Goal: Use online tool/utility: Use online tool/utility

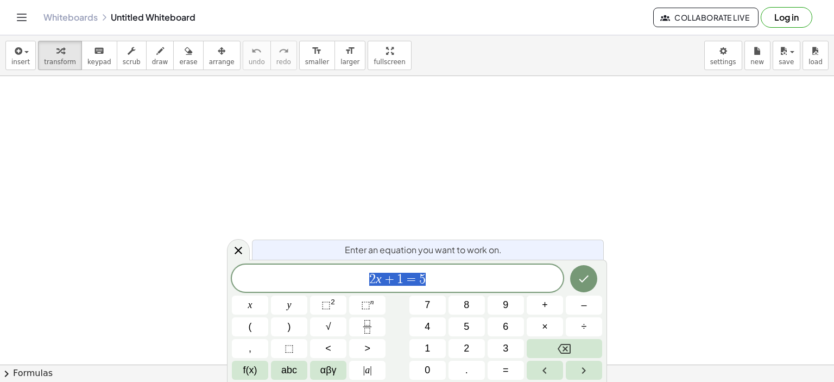
click at [430, 287] on div "****** 2 x + 1 = 5" at bounding box center [397, 277] width 331 height 27
click at [26, 373] on button "chevron_right Formulas" at bounding box center [417, 372] width 834 height 17
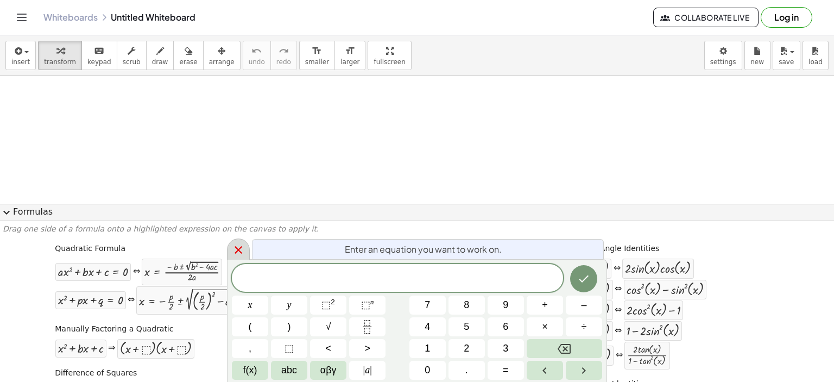
click at [239, 245] on icon at bounding box center [238, 249] width 13 height 13
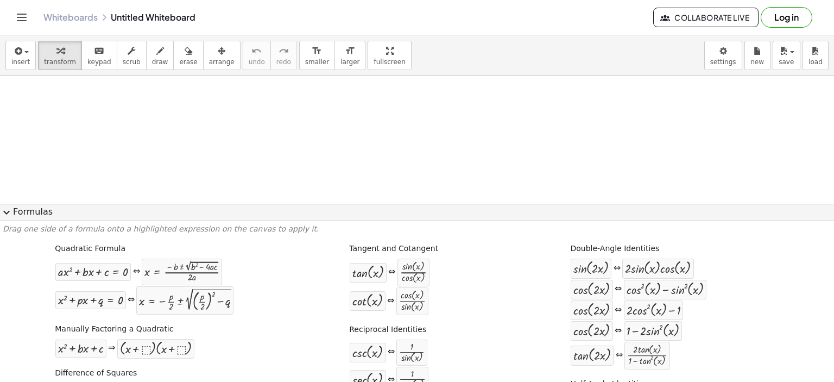
click at [5, 213] on span "expand_more" at bounding box center [6, 212] width 13 height 13
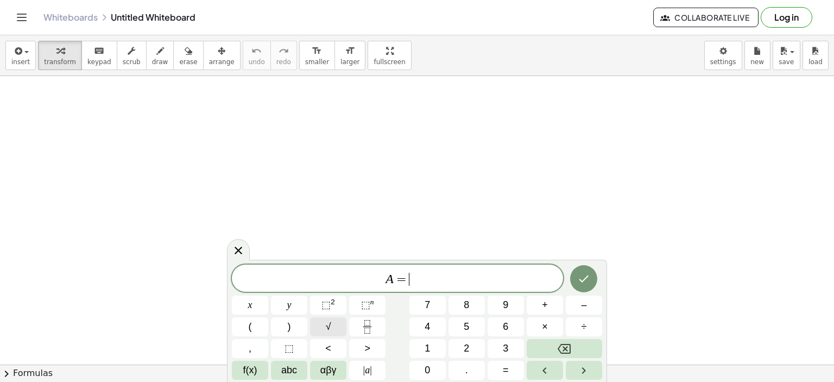
click at [328, 326] on span "√" at bounding box center [328, 326] width 5 height 15
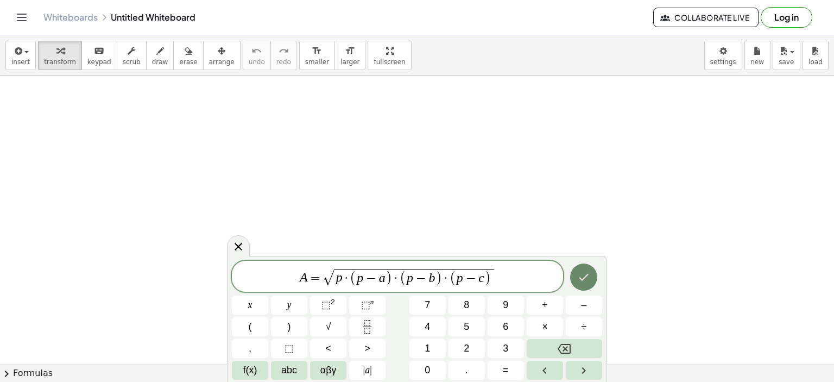
click at [581, 275] on icon "Done" at bounding box center [583, 276] width 13 height 13
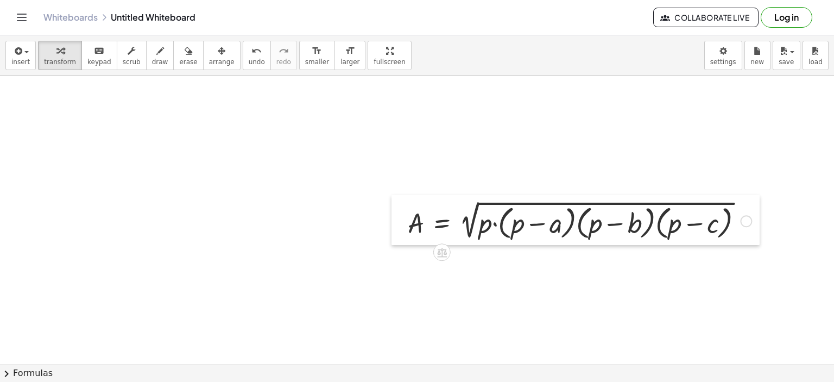
drag, startPoint x: 407, startPoint y: 206, endPoint x: 349, endPoint y: 199, distance: 58.6
click at [391, 200] on div at bounding box center [399, 220] width 16 height 50
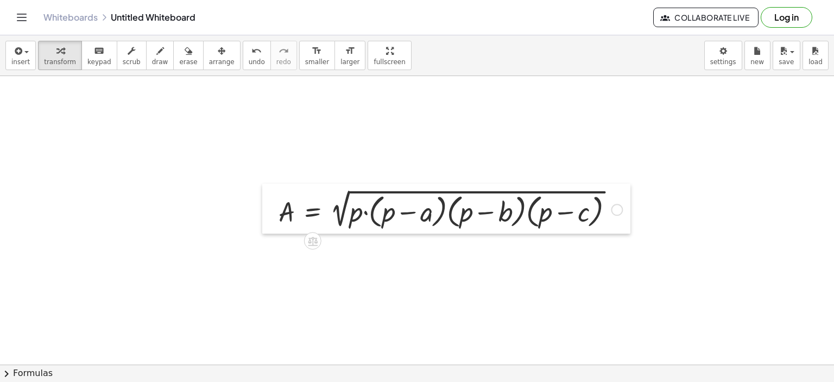
drag, startPoint x: 349, startPoint y: 199, endPoint x: 236, endPoint y: 185, distance: 113.8
click at [262, 186] on div at bounding box center [270, 208] width 16 height 50
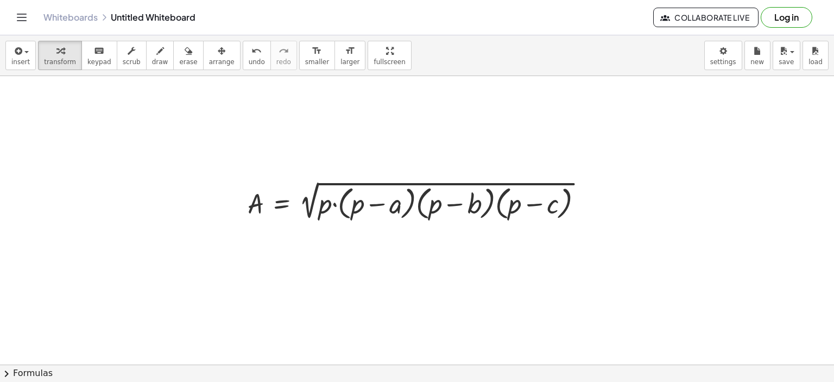
drag, startPoint x: 179, startPoint y: 160, endPoint x: 109, endPoint y: 132, distance: 75.0
drag, startPoint x: 245, startPoint y: 182, endPoint x: 226, endPoint y: 177, distance: 20.0
click at [243, 182] on div at bounding box center [239, 200] width 16 height 50
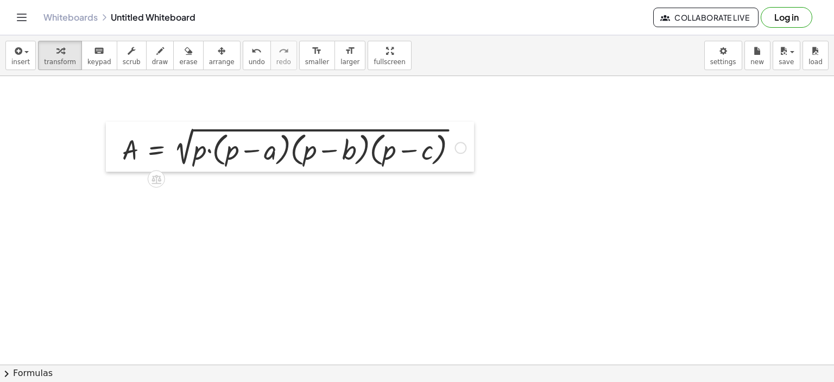
drag, startPoint x: 226, startPoint y: 177, endPoint x: 119, endPoint y: 128, distance: 117.3
click at [119, 128] on div at bounding box center [114, 147] width 16 height 50
click at [460, 146] on div at bounding box center [460, 148] width 12 height 12
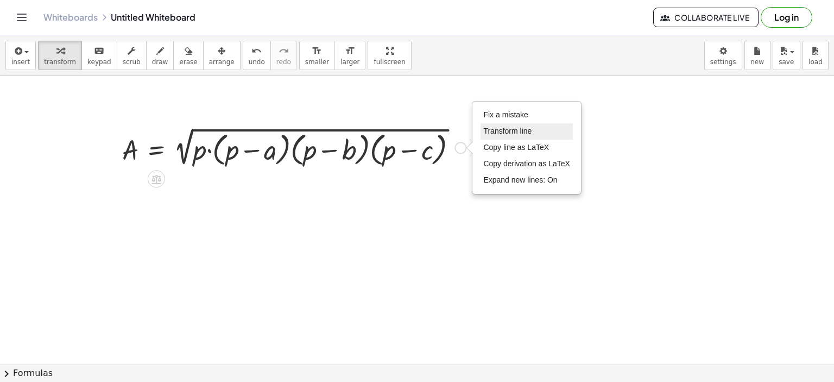
click at [510, 129] on span "Transform line" at bounding box center [507, 130] width 48 height 9
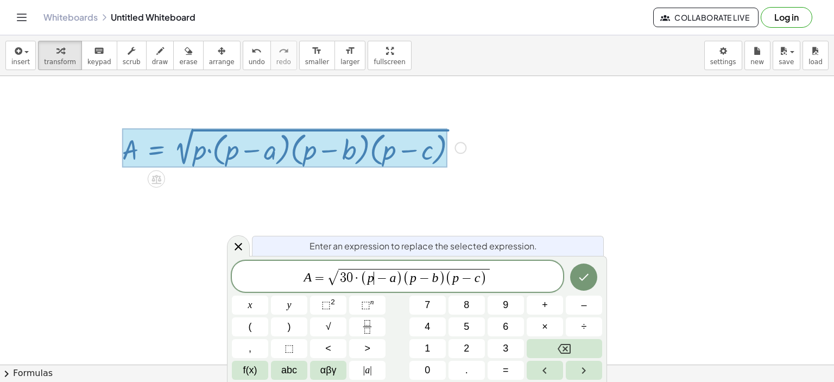
drag, startPoint x: 373, startPoint y: 278, endPoint x: 387, endPoint y: 281, distance: 13.7
click at [373, 279] on span "p ​ − a" at bounding box center [381, 277] width 29 height 13
click at [400, 279] on span ")" at bounding box center [402, 278] width 7 height 16
click at [421, 279] on var "p" at bounding box center [419, 277] width 7 height 14
click at [449, 278] on span ")" at bounding box center [451, 278] width 7 height 16
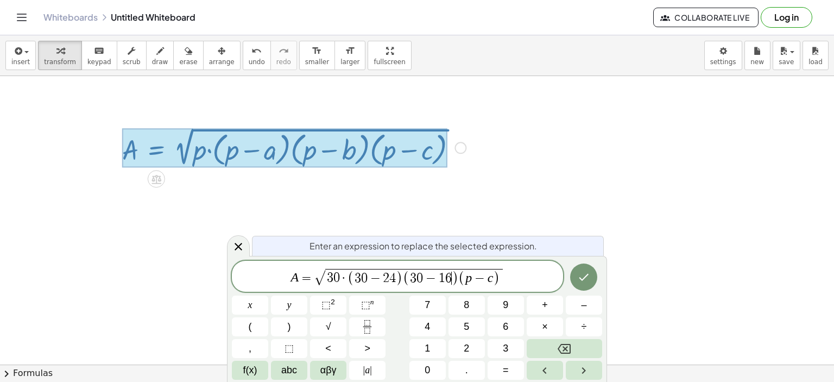
drag, startPoint x: 472, startPoint y: 280, endPoint x: 470, endPoint y: 285, distance: 5.7
click at [470, 281] on span "p − c" at bounding box center [479, 277] width 28 height 13
click at [496, 281] on span "3 0 ​ − c" at bounding box center [479, 277] width 34 height 13
click at [587, 277] on icon "Done" at bounding box center [583, 276] width 13 height 13
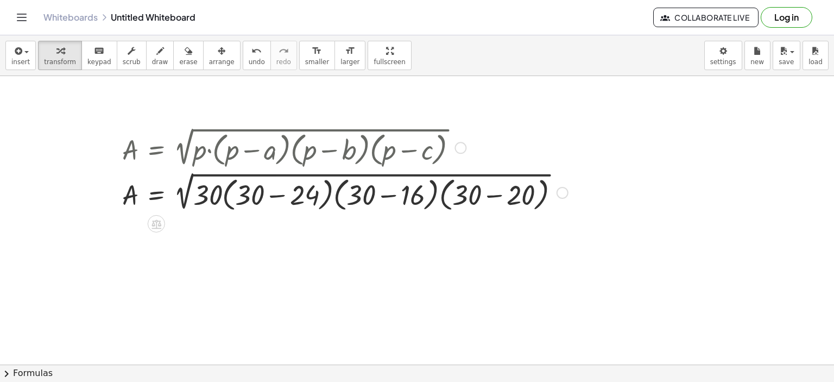
click at [276, 195] on div at bounding box center [345, 191] width 456 height 45
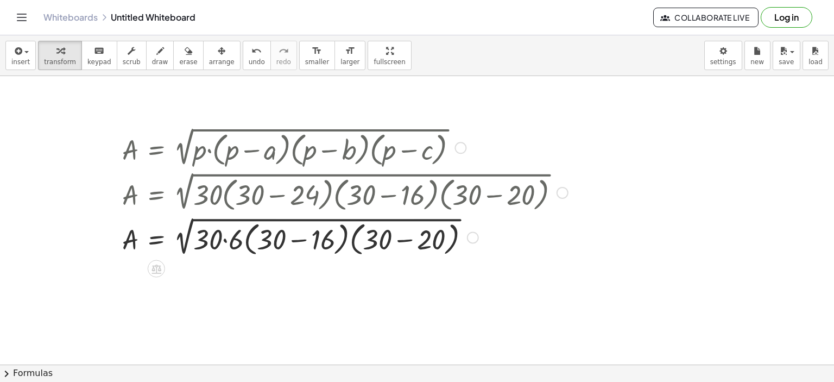
click at [296, 238] on div at bounding box center [345, 236] width 456 height 45
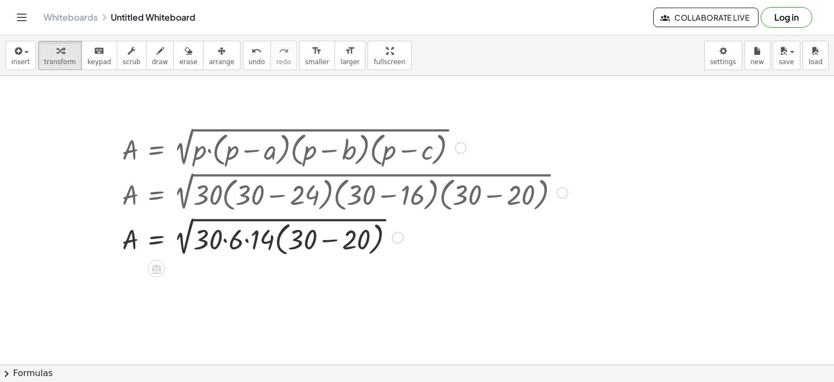
click at [327, 239] on div at bounding box center [345, 236] width 456 height 45
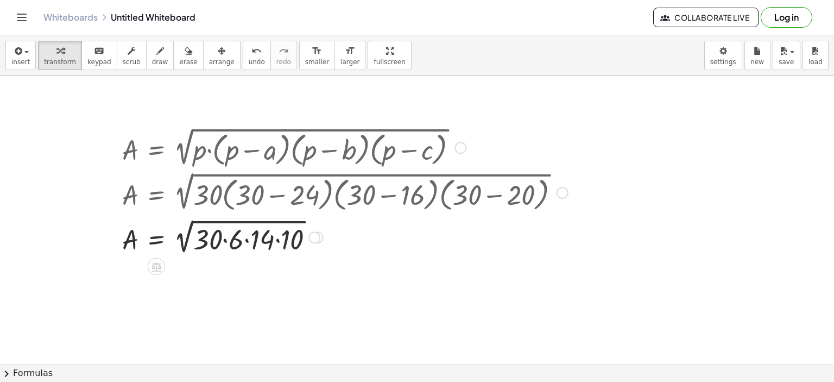
click at [224, 239] on div at bounding box center [345, 236] width 456 height 41
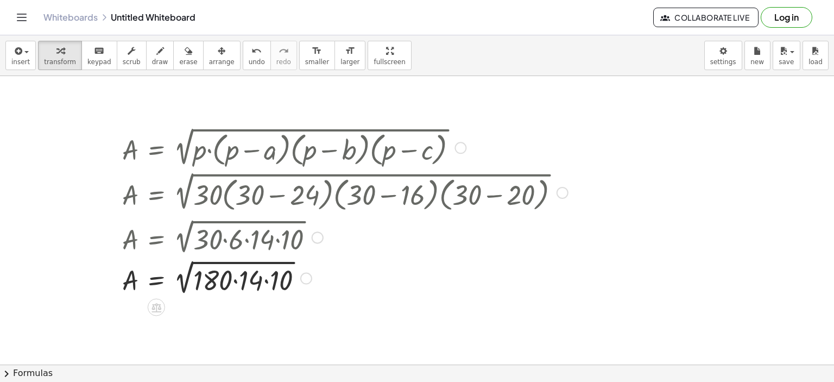
click at [235, 280] on div at bounding box center [345, 277] width 456 height 41
click at [261, 280] on div at bounding box center [345, 277] width 456 height 41
click at [188, 273] on div at bounding box center [345, 277] width 456 height 40
click at [188, 273] on div at bounding box center [345, 277] width 456 height 36
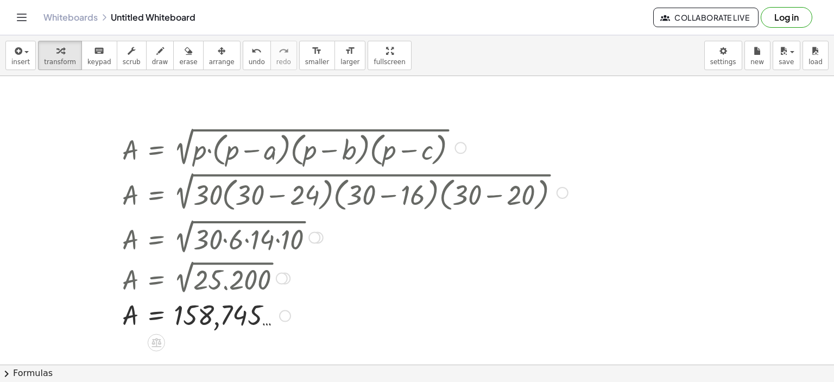
click at [459, 145] on div at bounding box center [460, 148] width 12 height 12
click at [495, 130] on span "Go back to this line" at bounding box center [515, 130] width 65 height 9
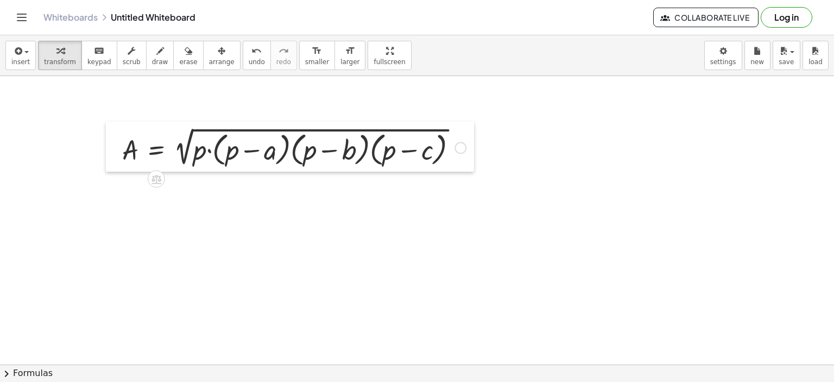
drag, startPoint x: 111, startPoint y: 136, endPoint x: 103, endPoint y: 134, distance: 8.6
click at [110, 135] on div at bounding box center [114, 147] width 16 height 50
click at [106, 134] on div at bounding box center [114, 147] width 16 height 50
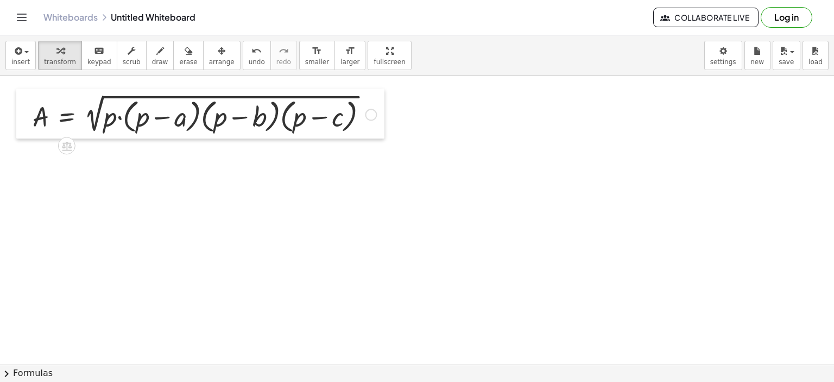
drag, startPoint x: 103, startPoint y: 134, endPoint x: 20, endPoint y: 103, distance: 88.4
click at [20, 103] on div at bounding box center [24, 113] width 16 height 50
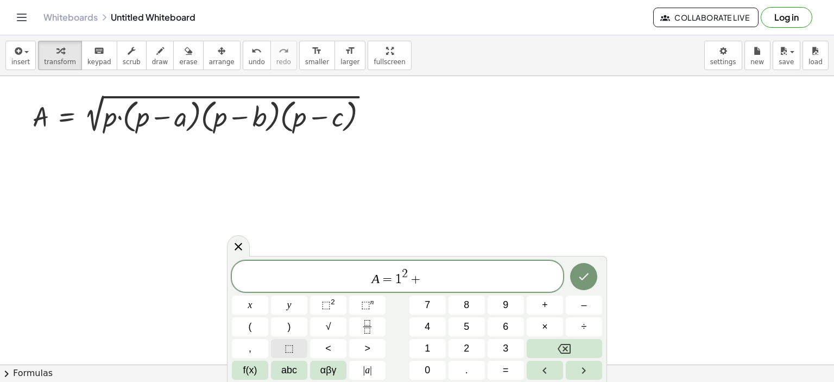
click at [287, 345] on span "⬚" at bounding box center [288, 348] width 9 height 15
click at [437, 281] on span "A = 1 2 + ⬚ ​" at bounding box center [397, 277] width 331 height 20
click at [366, 325] on icon "Fraction" at bounding box center [366, 322] width 5 height 5
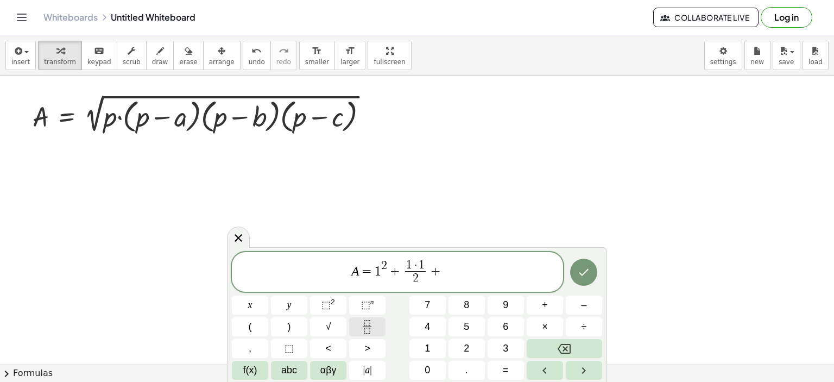
click at [366, 327] on icon "Fraction" at bounding box center [367, 327] width 14 height 14
click at [366, 325] on icon "Fraction" at bounding box center [367, 327] width 14 height 14
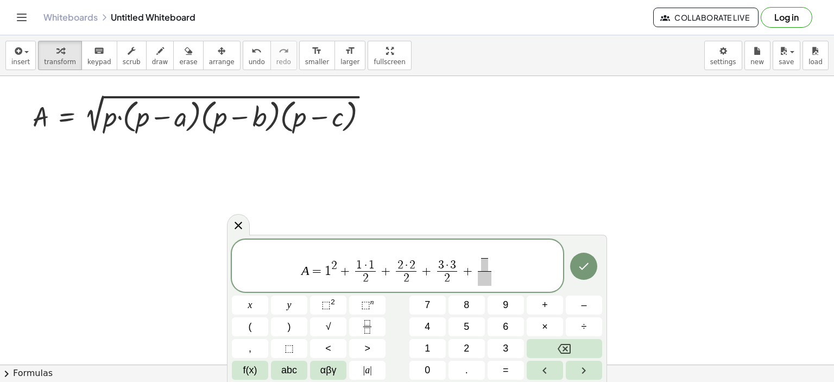
click at [485, 264] on span at bounding box center [484, 264] width 7 height 13
click at [491, 258] on span "​ ​ ​" at bounding box center [484, 266] width 18 height 39
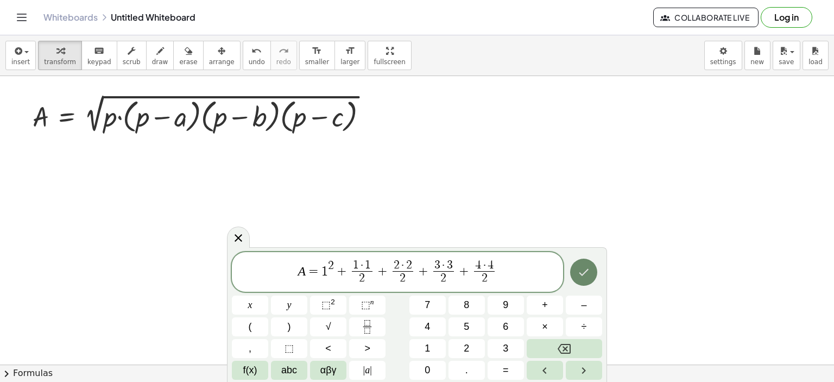
click at [586, 277] on icon "Done" at bounding box center [583, 271] width 13 height 13
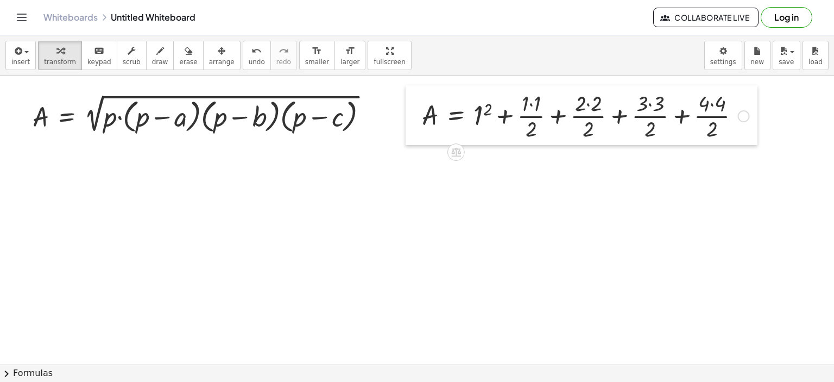
drag, startPoint x: 414, startPoint y: 309, endPoint x: 412, endPoint y: 112, distance: 197.0
click at [412, 112] on div at bounding box center [413, 115] width 16 height 60
click at [485, 113] on div at bounding box center [585, 115] width 338 height 54
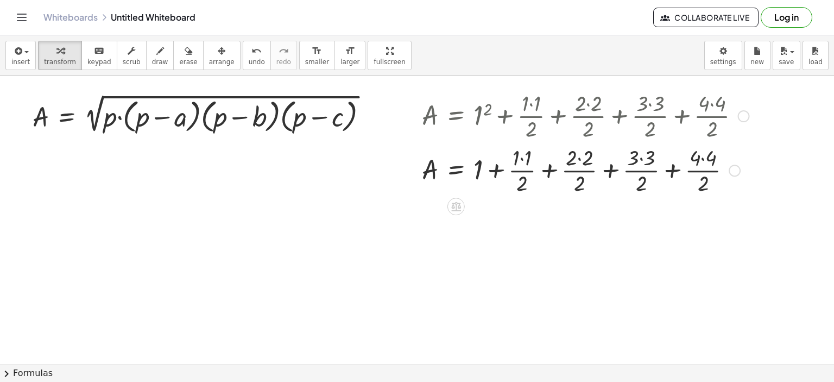
click at [522, 156] on div at bounding box center [585, 169] width 338 height 54
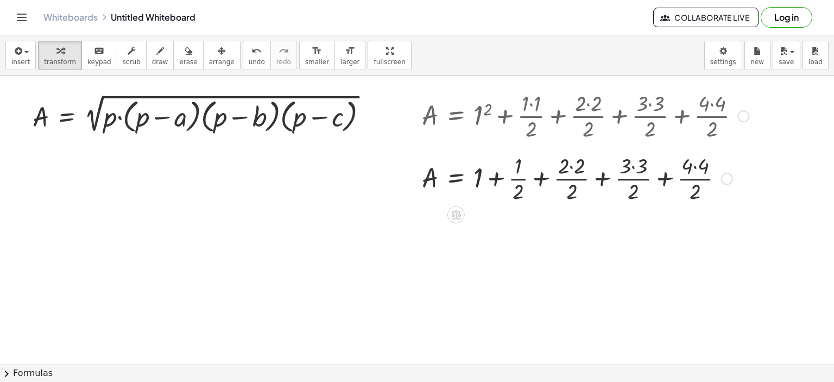
drag, startPoint x: 726, startPoint y: 223, endPoint x: 614, endPoint y: 164, distance: 126.2
click at [456, 179] on div "A = + 1 + · 1 · 2 + · 2 · 2 · 2 + · 3 · 3 · 2 + · 4 · 4 · 2" at bounding box center [456, 179] width 0 height 0
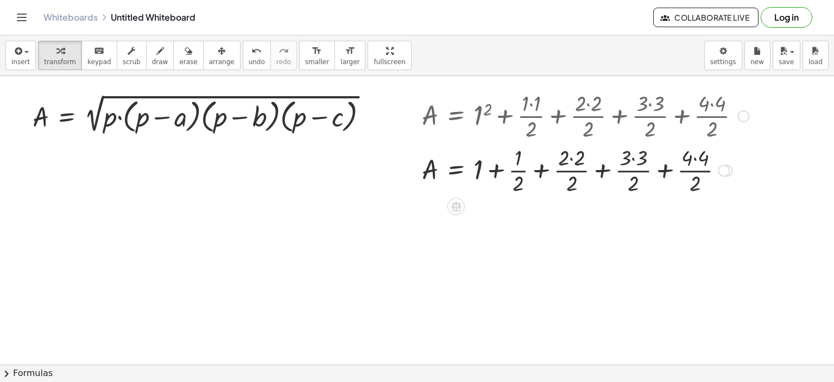
click at [570, 157] on div at bounding box center [585, 169] width 338 height 54
click at [617, 157] on div at bounding box center [585, 169] width 338 height 54
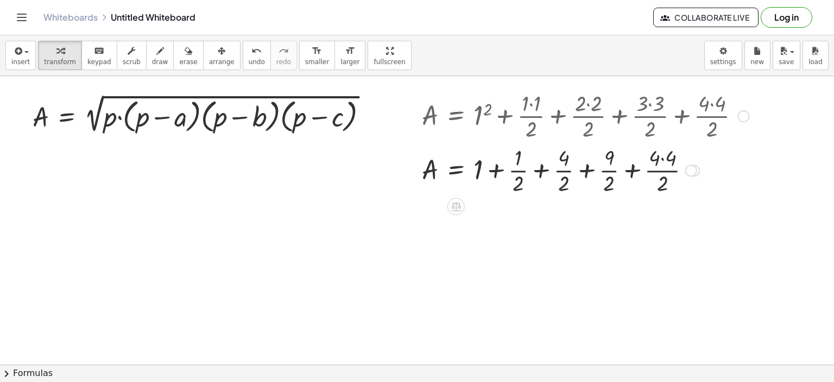
click at [661, 159] on div at bounding box center [585, 169] width 338 height 54
click at [519, 171] on div at bounding box center [585, 169] width 338 height 54
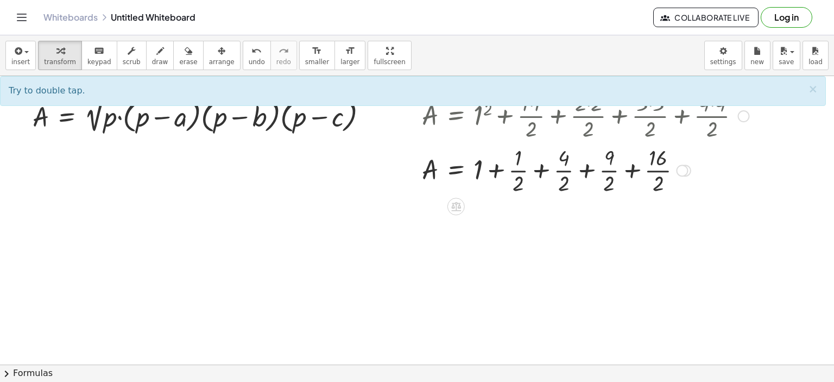
click at [512, 170] on div at bounding box center [585, 169] width 338 height 54
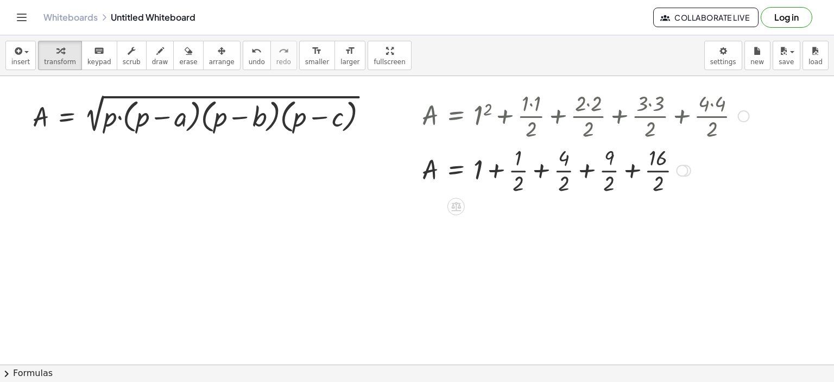
click at [512, 170] on div at bounding box center [585, 169] width 338 height 54
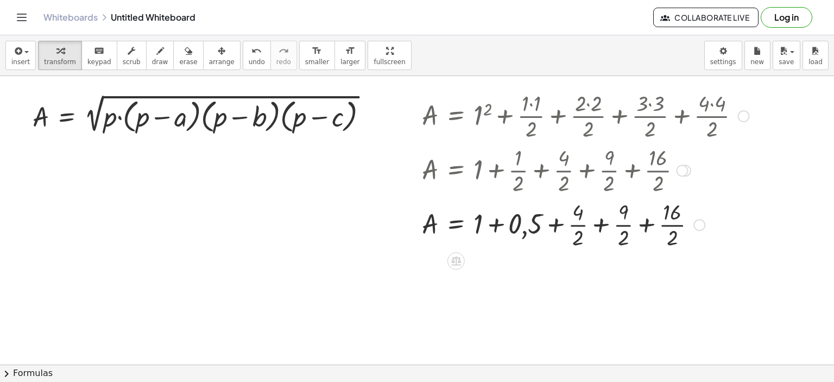
click at [576, 221] on div at bounding box center [585, 223] width 338 height 54
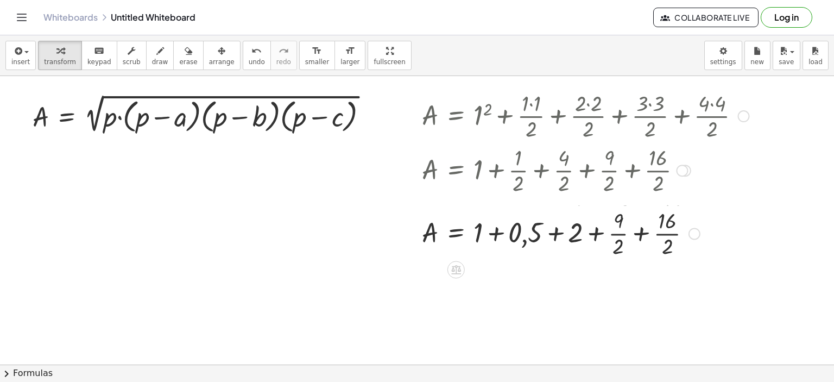
drag, startPoint x: 691, startPoint y: 278, endPoint x: 686, endPoint y: 229, distance: 49.7
click at [456, 233] on div "A = + 1 + + + · · 2 + · · 2 9 16 0,5 2" at bounding box center [456, 233] width 0 height 0
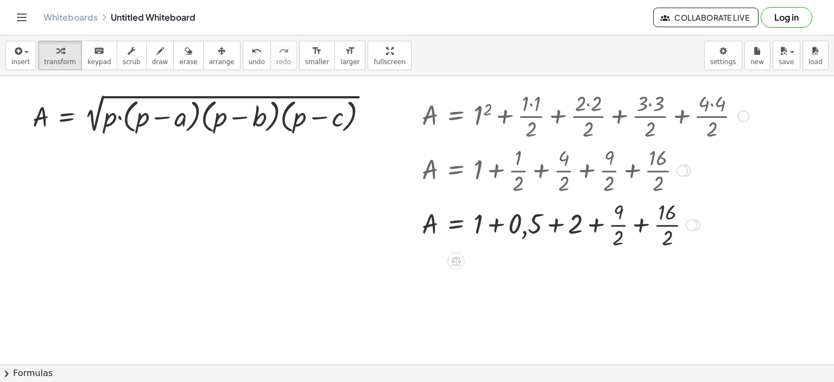
click at [616, 224] on div at bounding box center [585, 223] width 338 height 54
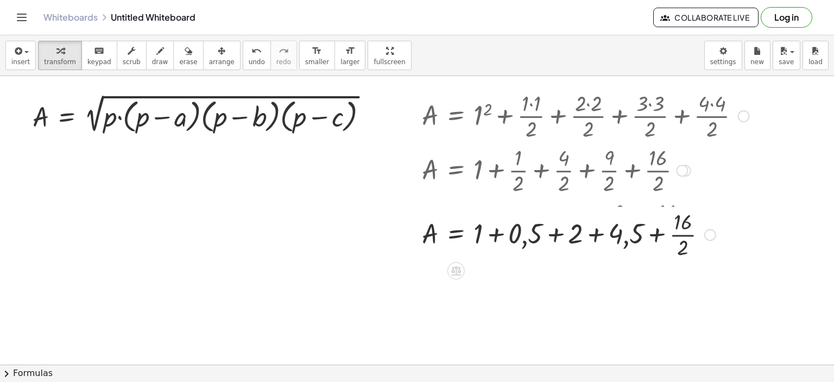
drag, startPoint x: 706, startPoint y: 279, endPoint x: 701, endPoint y: 228, distance: 51.8
click at [456, 234] on div "A = + 1 + + + + · · 2 16 0,5 2 4,5" at bounding box center [456, 234] width 0 height 0
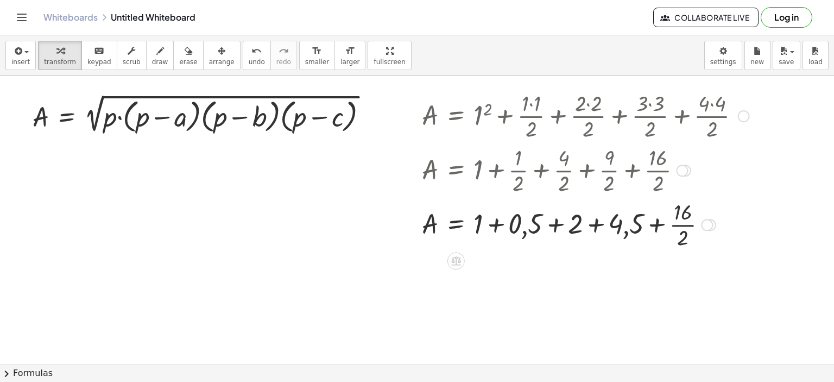
click at [677, 224] on div at bounding box center [585, 223] width 338 height 54
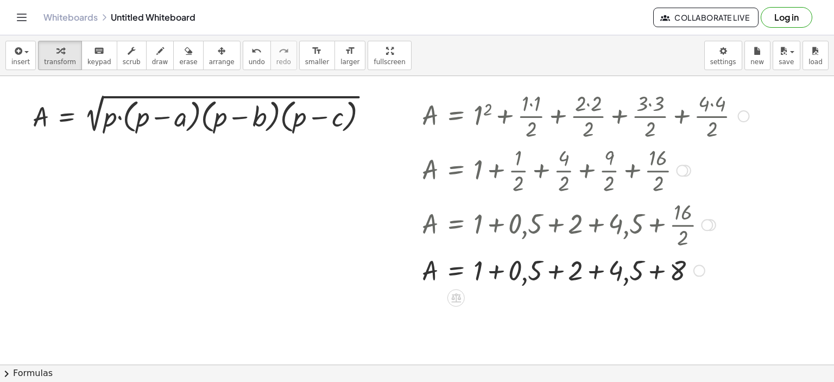
click at [495, 270] on div at bounding box center [585, 269] width 338 height 37
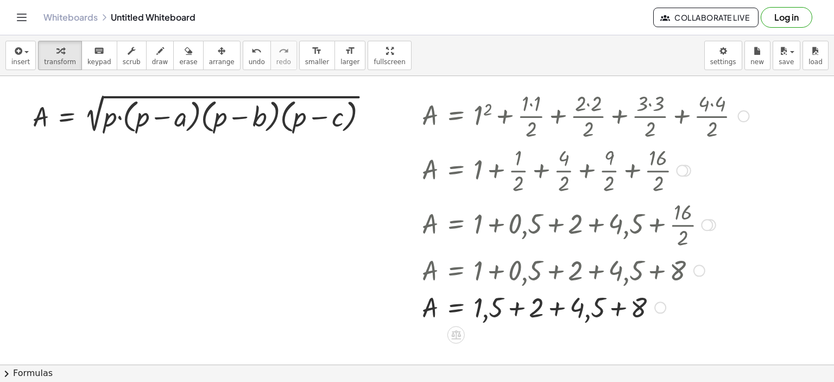
click at [517, 308] on div at bounding box center [585, 306] width 338 height 37
click at [520, 304] on div at bounding box center [585, 306] width 338 height 37
click at [504, 306] on div at bounding box center [585, 306] width 338 height 37
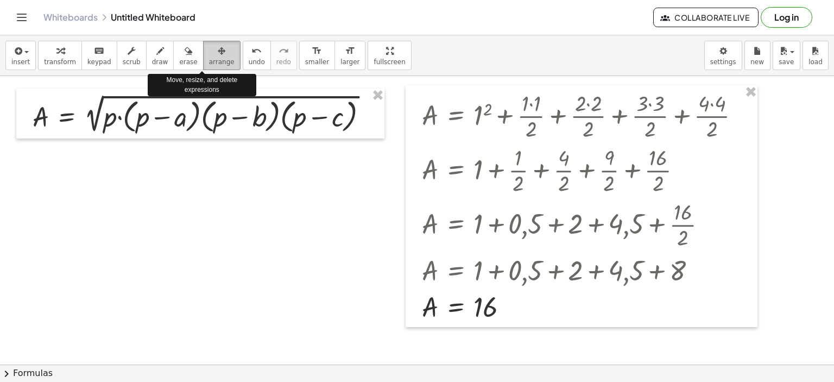
click at [218, 56] on icon "button" at bounding box center [222, 51] width 8 height 13
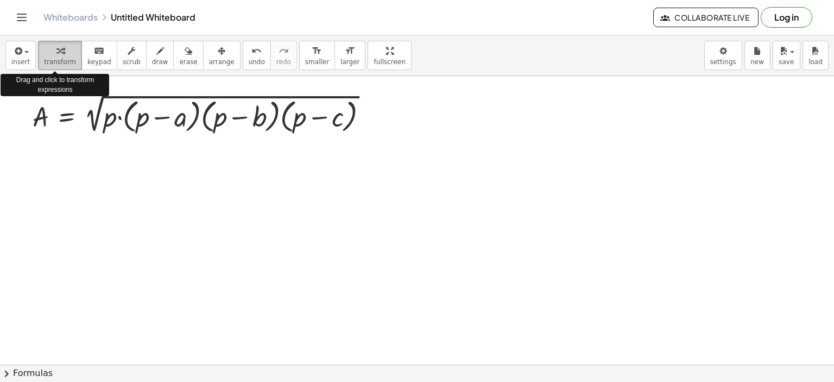
click at [44, 56] on div "button" at bounding box center [60, 50] width 32 height 13
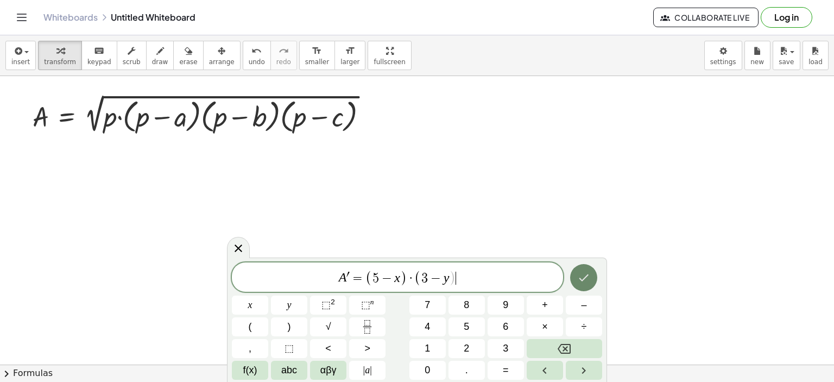
click at [582, 282] on icon "Done" at bounding box center [583, 277] width 13 height 13
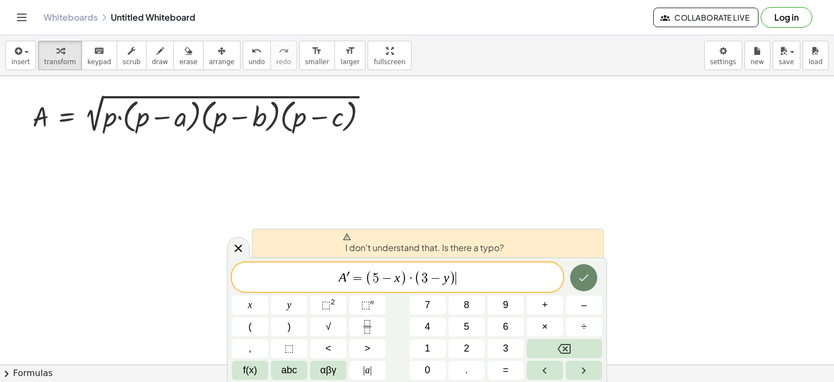
click at [588, 283] on icon "Done" at bounding box center [583, 277] width 13 height 13
click at [459, 279] on span "A ′ = ( 5 − x ) · ( 3 − y ) ​" at bounding box center [397, 278] width 331 height 18
click at [387, 252] on span "I don't understand that. Is there a typo?" at bounding box center [422, 243] width 161 height 22
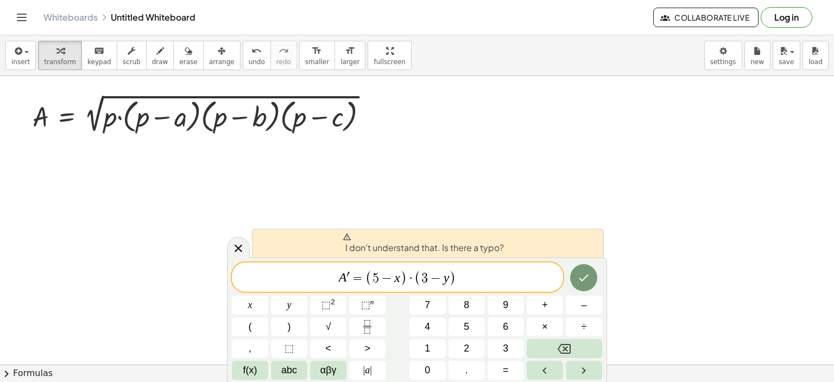
click at [396, 250] on span "I don't understand that. Is there a typo?" at bounding box center [422, 243] width 161 height 22
click at [455, 279] on span "A ′ = ( 5 − x ) · ( 3 − y ) ​" at bounding box center [397, 278] width 331 height 18
click at [583, 282] on icon "Done" at bounding box center [583, 277] width 13 height 13
click at [580, 278] on icon "Done" at bounding box center [584, 277] width 10 height 7
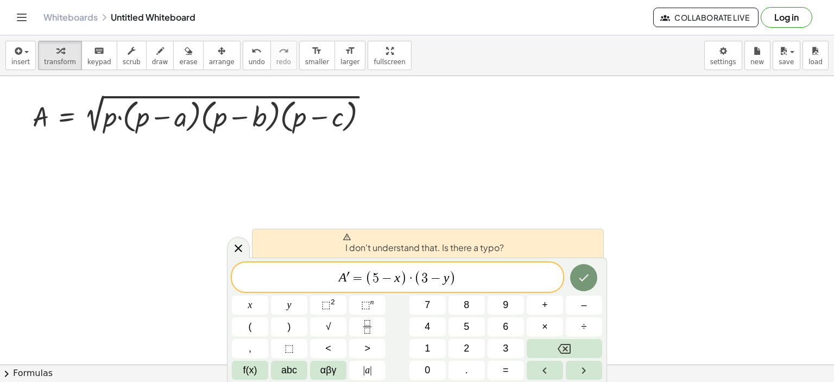
drag, startPoint x: 411, startPoint y: 280, endPoint x: 419, endPoint y: 280, distance: 7.6
click at [416, 280] on span "A ′ = ( 5 − x ) · ( 3 − y ) ​" at bounding box center [397, 278] width 331 height 18
click at [473, 275] on span "A ′ = ( 5 − x ) · ( 3 − y ) ​" at bounding box center [397, 278] width 331 height 18
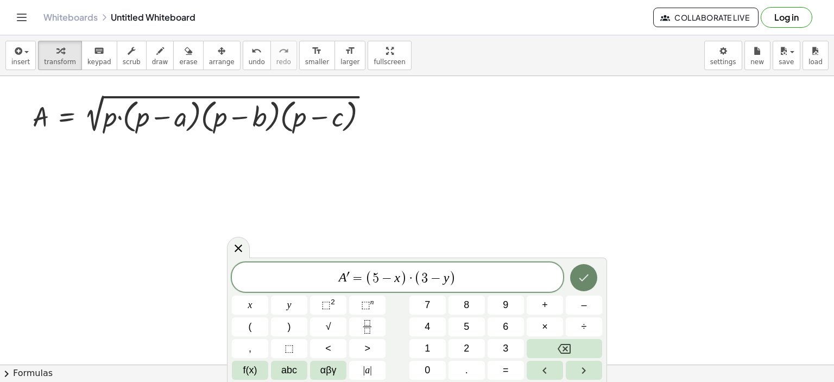
click at [580, 279] on icon "Done" at bounding box center [583, 277] width 13 height 13
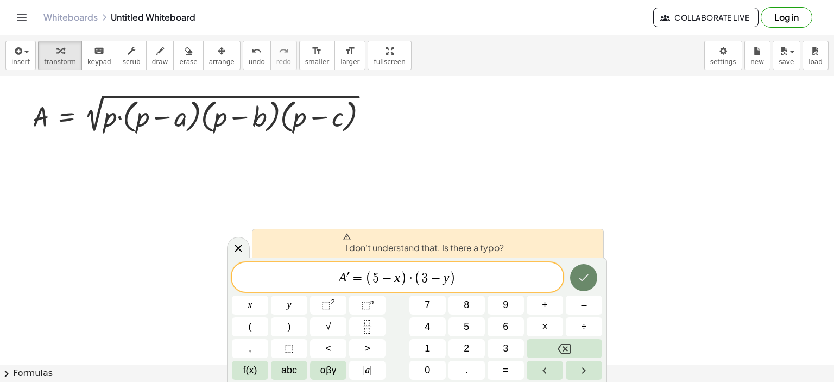
click at [580, 279] on icon "Done" at bounding box center [583, 277] width 13 height 13
click at [351, 276] on span "=" at bounding box center [358, 277] width 16 height 13
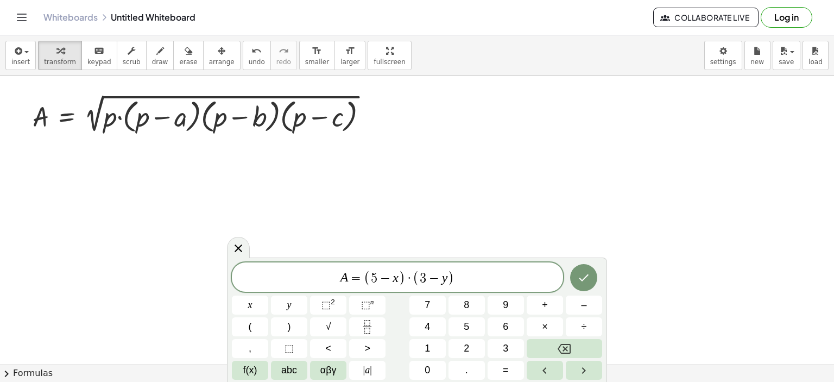
click at [500, 278] on span "A ​ = ( 5 − x ) · ( 3 − y )" at bounding box center [397, 278] width 331 height 18
click at [585, 277] on icon "Done" at bounding box center [584, 277] width 10 height 7
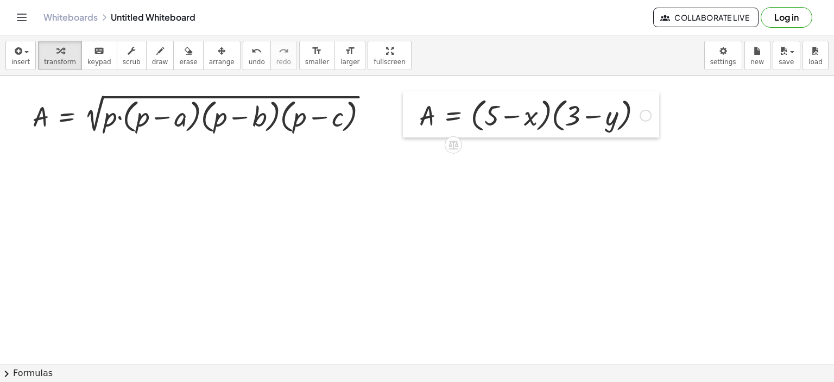
drag, startPoint x: 364, startPoint y: 249, endPoint x: 413, endPoint y: 104, distance: 153.4
click at [413, 104] on div at bounding box center [411, 114] width 16 height 47
click at [7, 374] on span "chevron_right" at bounding box center [6, 373] width 13 height 13
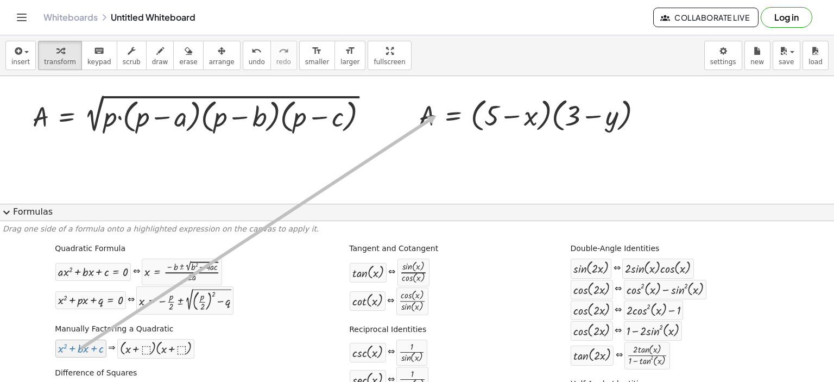
drag, startPoint x: 72, startPoint y: 348, endPoint x: 434, endPoint y: 115, distance: 430.4
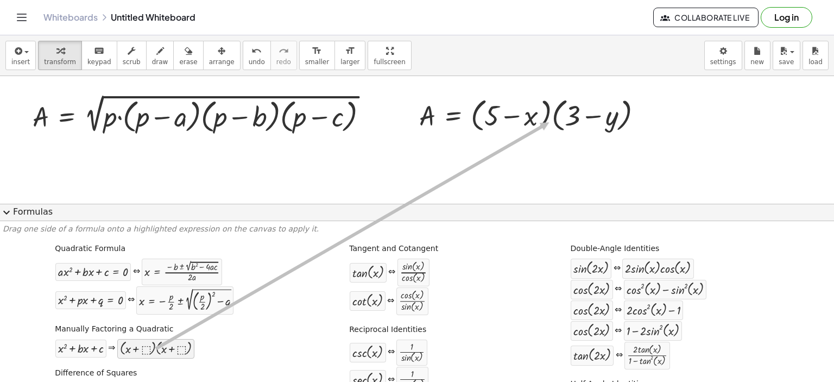
drag, startPoint x: 151, startPoint y: 352, endPoint x: 547, endPoint y: 122, distance: 457.7
click at [4, 212] on span "expand_more" at bounding box center [6, 212] width 13 height 13
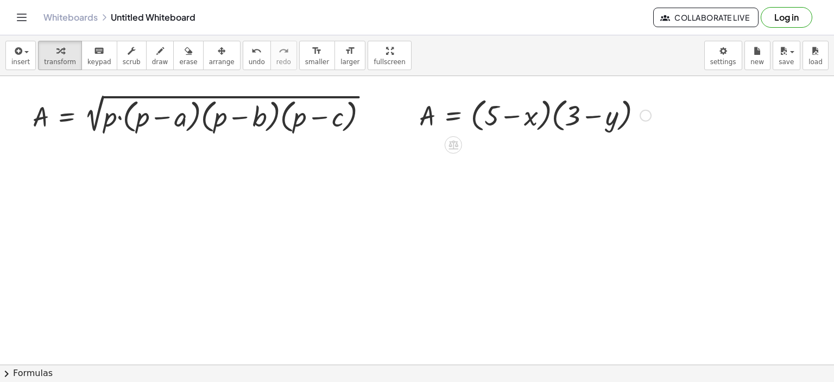
click at [645, 113] on div at bounding box center [645, 116] width 12 height 12
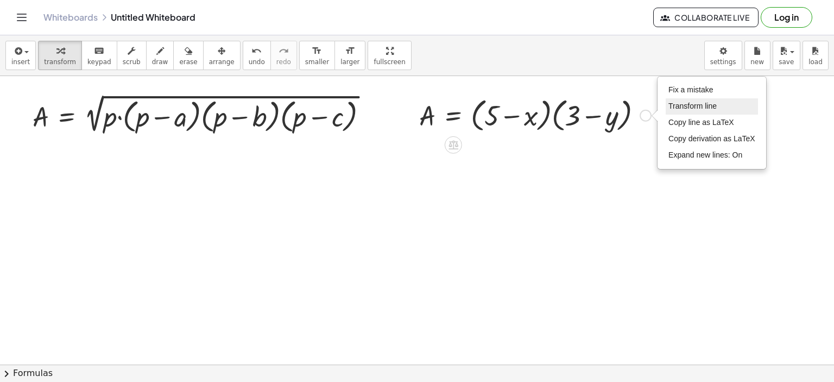
click at [688, 103] on span "Transform line" at bounding box center [692, 105] width 48 height 9
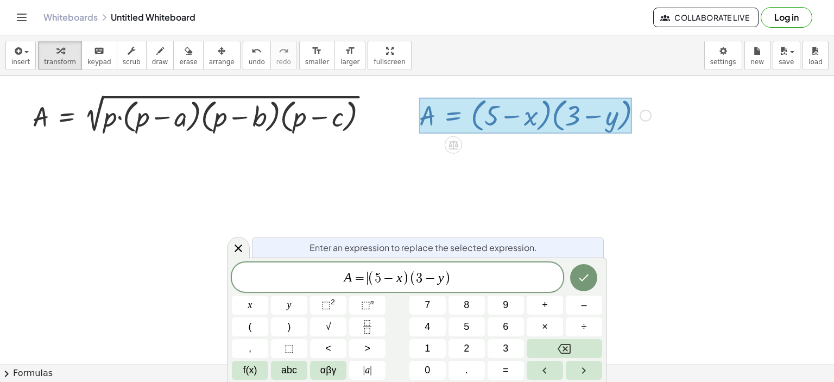
click at [367, 281] on span "(" at bounding box center [370, 278] width 7 height 16
click at [451, 277] on span "​ ( 5 − x ) ( 3 − y )" at bounding box center [397, 278] width 331 height 18
click at [586, 277] on icon "Done" at bounding box center [583, 277] width 13 height 13
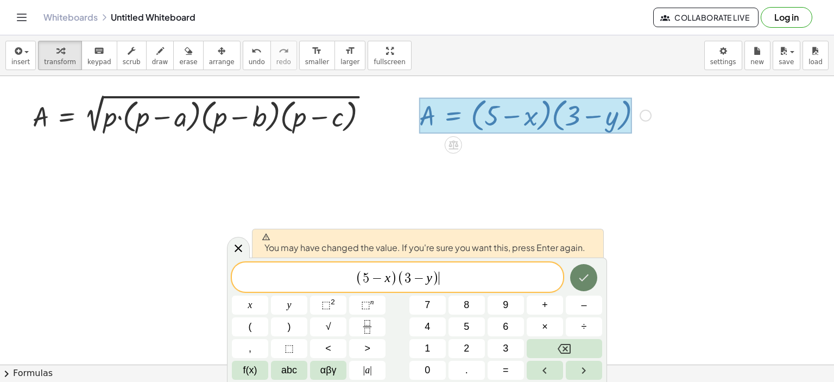
click at [586, 277] on icon "Done" at bounding box center [583, 277] width 13 height 13
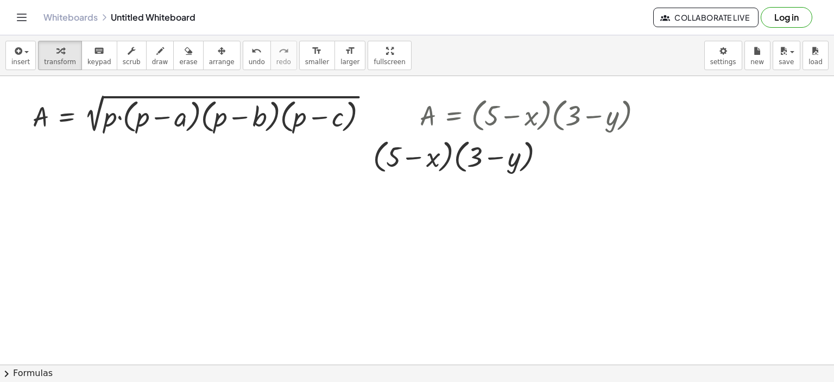
click at [7, 372] on span "chevron_right" at bounding box center [6, 373] width 13 height 13
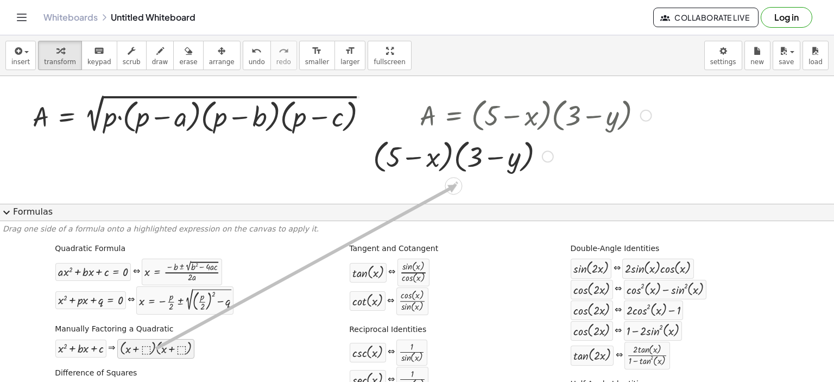
drag, startPoint x: 148, startPoint y: 353, endPoint x: 452, endPoint y: 181, distance: 349.7
click at [455, 184] on div "insert select one: Math Expression Function Text Youtube Video Graphing Geometr…" at bounding box center [417, 208] width 834 height 346
click at [4, 214] on span "expand_more" at bounding box center [6, 212] width 13 height 13
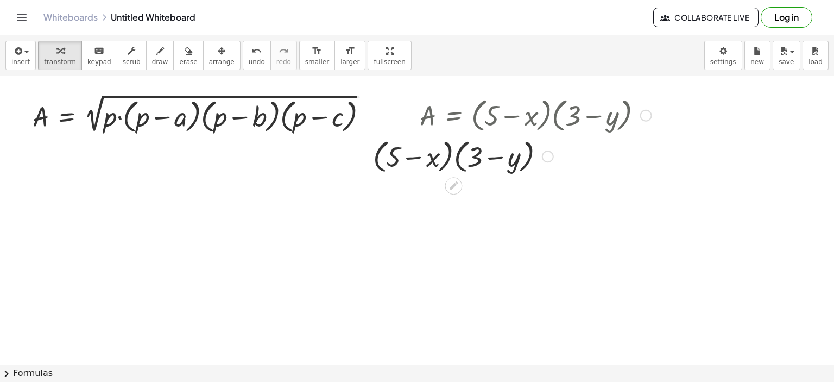
click at [649, 115] on div at bounding box center [646, 116] width 12 height 12
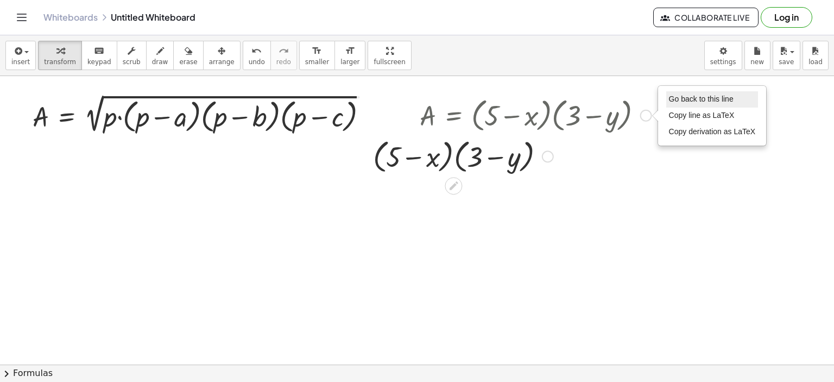
click at [688, 95] on span "Go back to this line" at bounding box center [701, 98] width 65 height 9
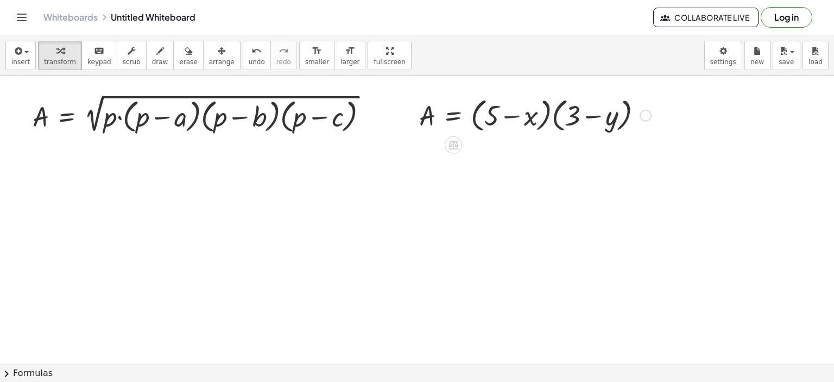
click at [509, 118] on div at bounding box center [535, 114] width 243 height 41
drag, startPoint x: 509, startPoint y: 118, endPoint x: 513, endPoint y: 121, distance: 5.6
click at [513, 121] on div at bounding box center [535, 114] width 243 height 41
click at [495, 119] on div at bounding box center [535, 114] width 243 height 41
click at [478, 126] on div at bounding box center [535, 114] width 243 height 41
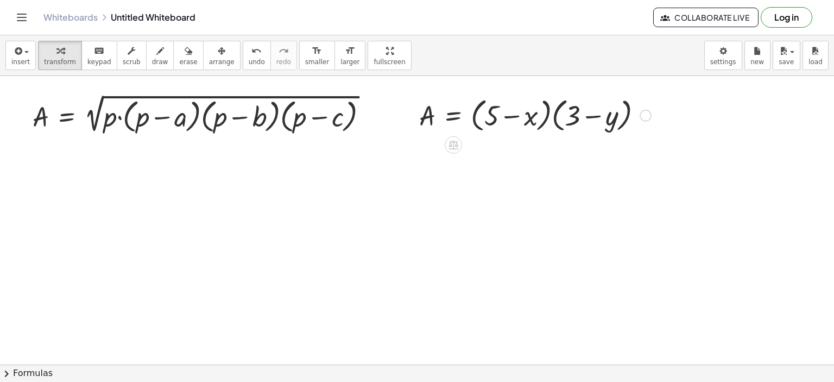
click at [550, 115] on div at bounding box center [535, 114] width 243 height 41
click at [555, 117] on div at bounding box center [535, 114] width 243 height 41
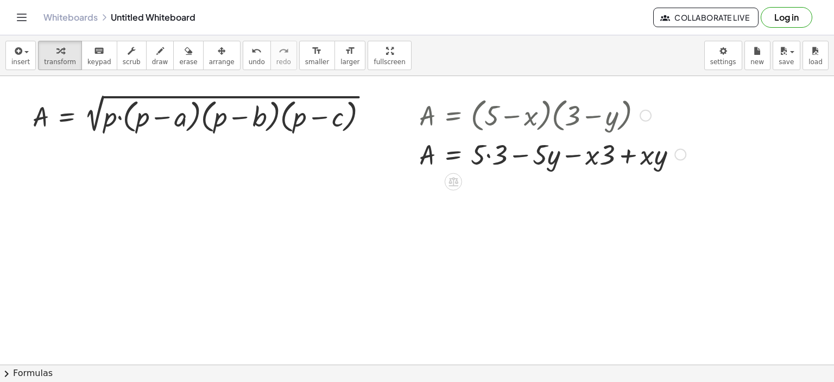
click at [488, 157] on div at bounding box center [552, 153] width 277 height 37
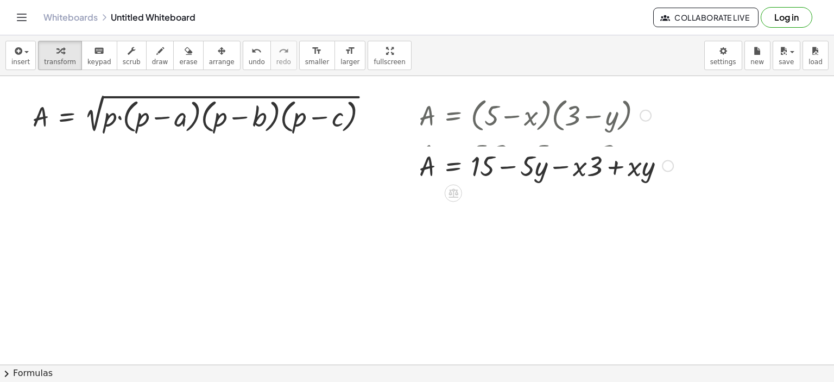
drag, startPoint x: 669, startPoint y: 188, endPoint x: 662, endPoint y: 159, distance: 29.6
click at [453, 166] on div "A = − − + · 5 · y · x · 3 + · x · y 15 Go back to this line Copy line as LaTeX …" at bounding box center [453, 166] width 0 height 0
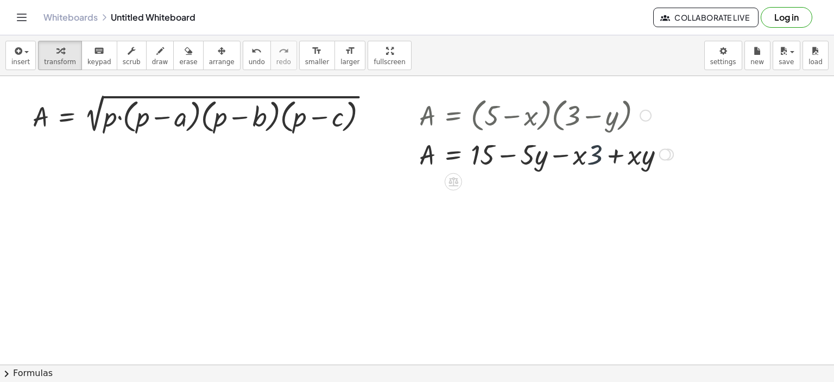
drag, startPoint x: 597, startPoint y: 160, endPoint x: 593, endPoint y: 156, distance: 6.1
click at [579, 163] on div at bounding box center [546, 153] width 265 height 37
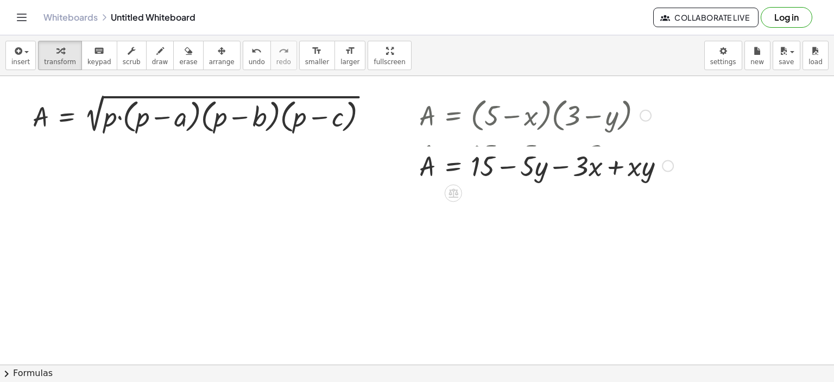
drag, startPoint x: 669, startPoint y: 193, endPoint x: 666, endPoint y: 164, distance: 28.8
click at [666, 164] on div "Go back to this line Copy line as LaTeX Copy derivation as LaTeX" at bounding box center [668, 166] width 12 height 12
click at [666, 164] on div at bounding box center [668, 166] width 12 height 12
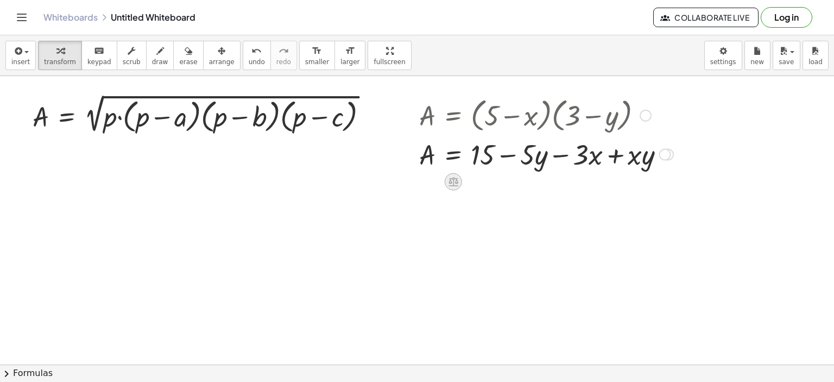
click at [452, 182] on icon at bounding box center [452, 181] width 11 height 11
click at [432, 179] on span "−" at bounding box center [431, 182] width 7 height 16
